Goal: Find specific page/section: Find specific page/section

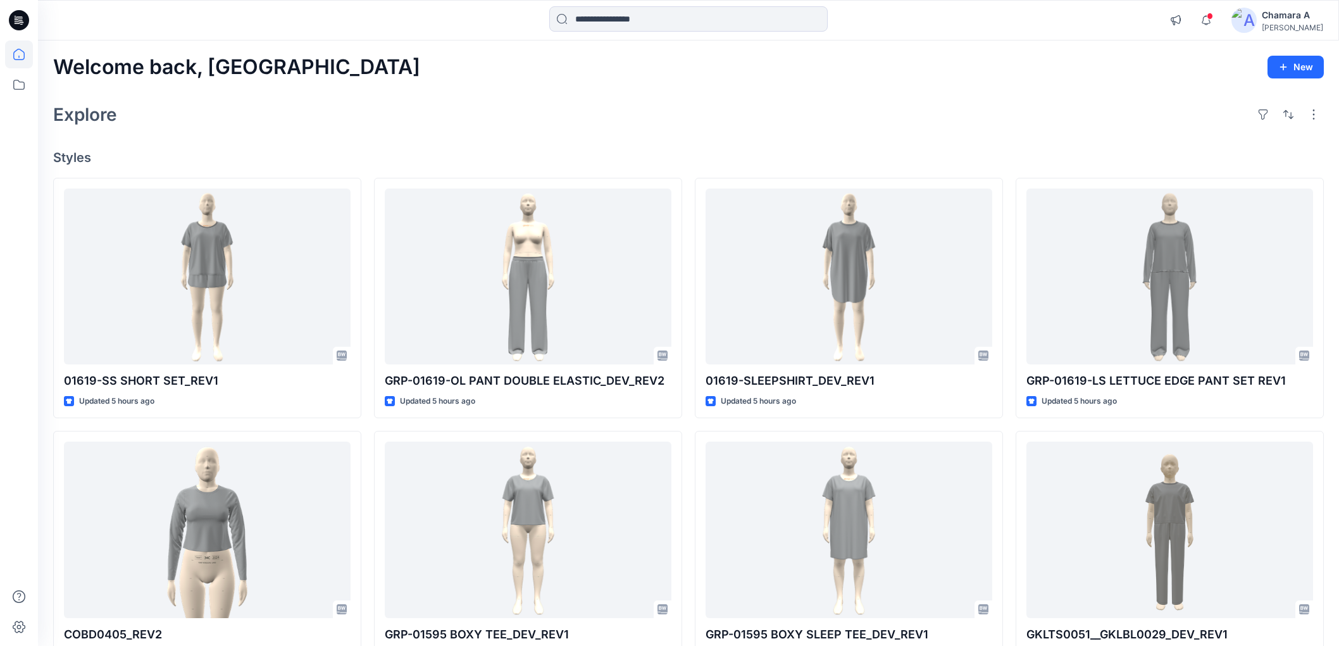
scroll to position [492, 0]
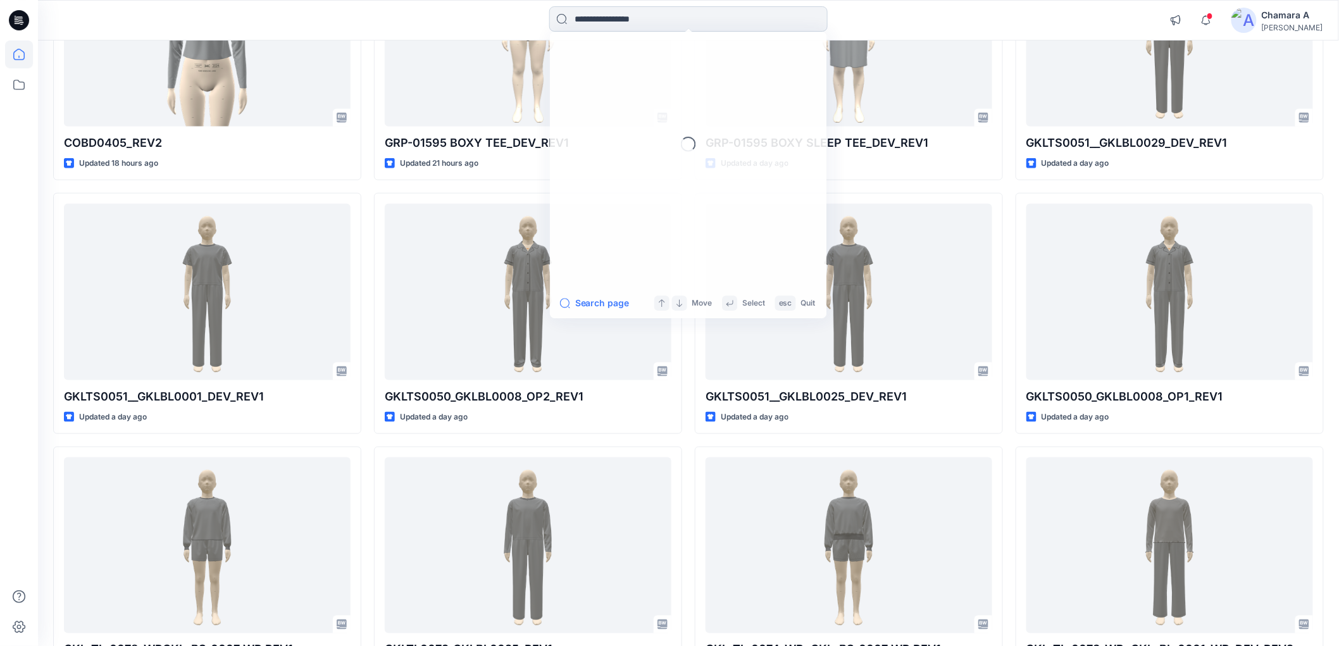
click at [606, 15] on input at bounding box center [688, 18] width 278 height 25
paste input "********"
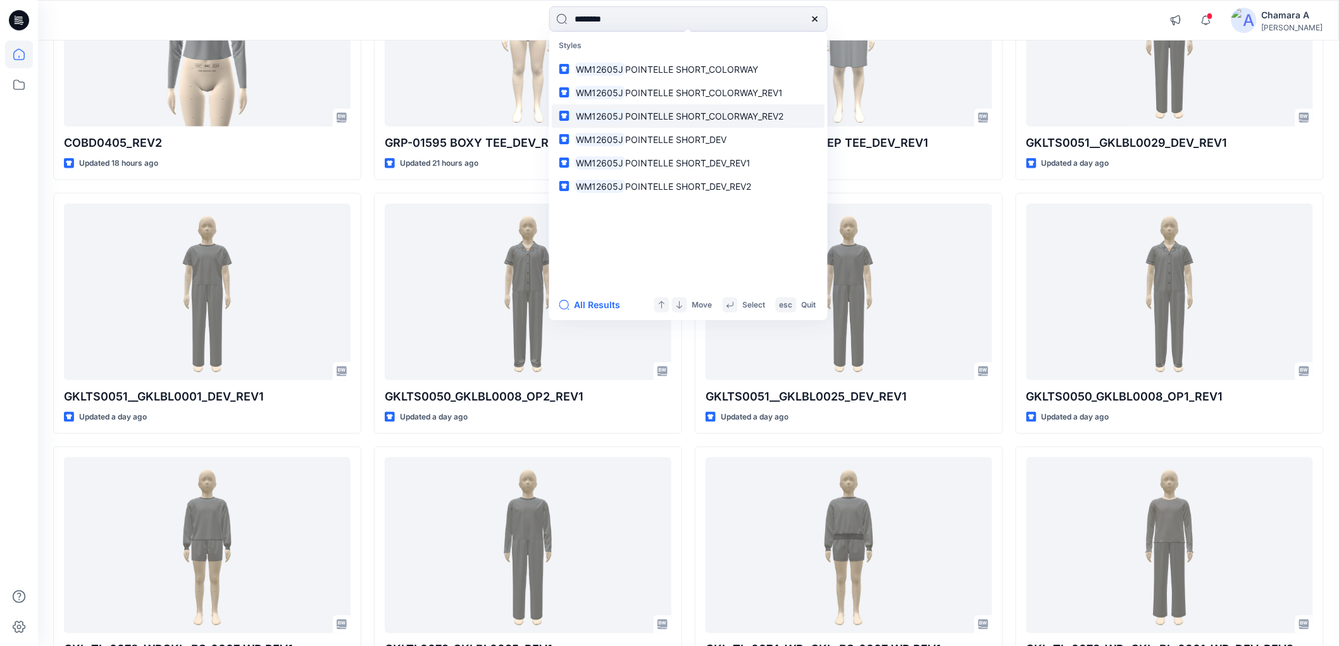
type input "********"
click at [693, 121] on p "WM12605J POINTELLE SHORT_COLORWAY_REV2" at bounding box center [679, 115] width 209 height 13
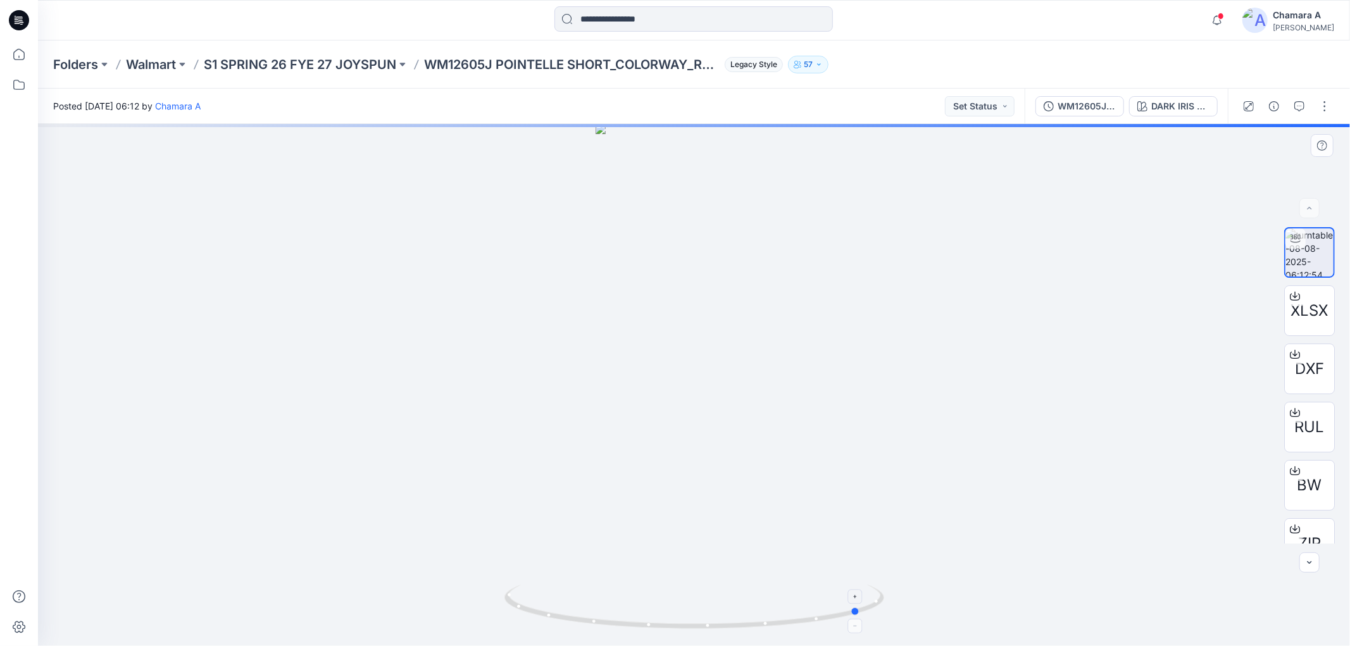
drag, startPoint x: 874, startPoint y: 610, endPoint x: 649, endPoint y: 585, distance: 226.0
click at [649, 585] on icon at bounding box center [695, 608] width 383 height 47
click at [652, 585] on icon at bounding box center [695, 608] width 383 height 47
click at [714, 631] on icon at bounding box center [695, 608] width 383 height 47
drag, startPoint x: 723, startPoint y: 630, endPoint x: 895, endPoint y: 612, distance: 173.1
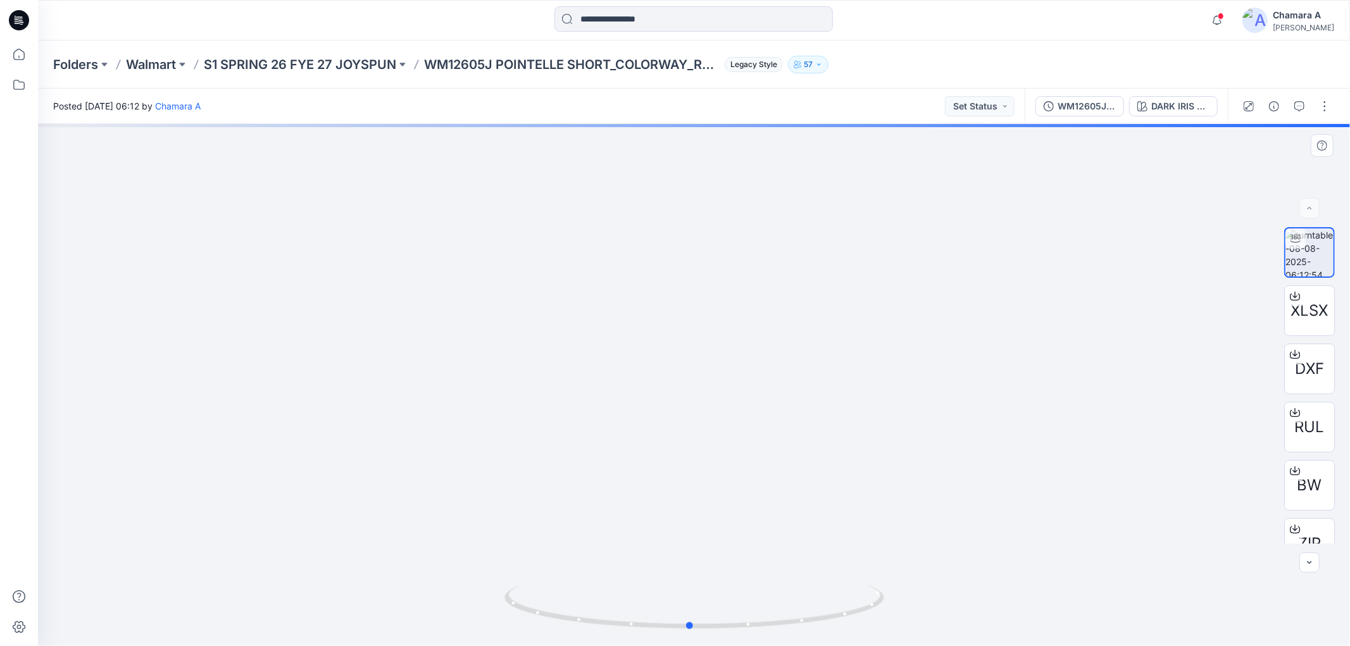
click at [895, 612] on div at bounding box center [694, 385] width 1312 height 522
drag, startPoint x: 787, startPoint y: 625, endPoint x: 635, endPoint y: 610, distance: 153.2
click at [635, 610] on icon at bounding box center [695, 608] width 383 height 47
